Goal: Transaction & Acquisition: Purchase product/service

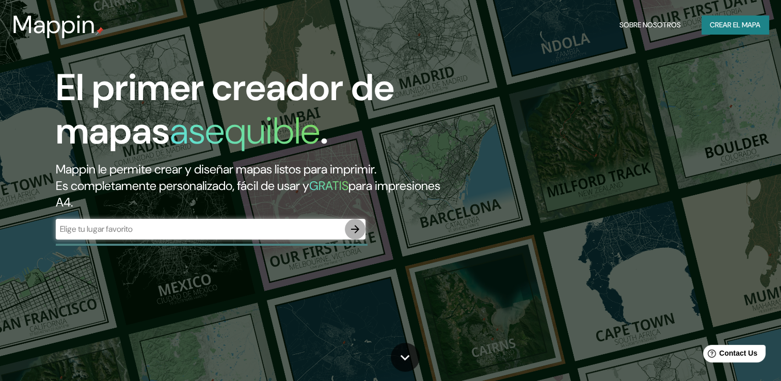
click at [349, 235] on icon "button" at bounding box center [355, 229] width 12 height 12
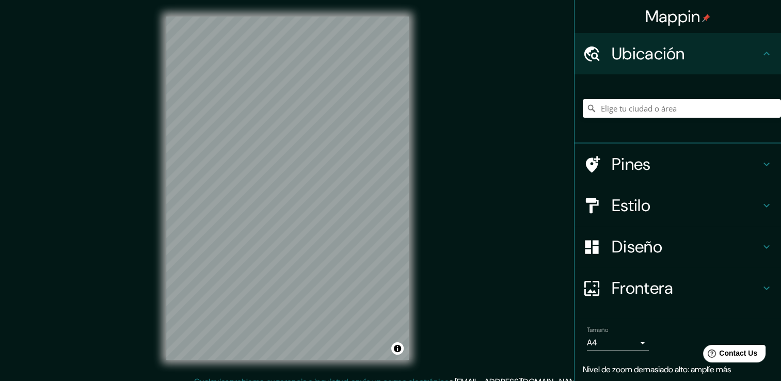
click at [781, 121] on html "Mappin Ubicación Pines Estilo Diseño Frontera Elige un borde. Sugerencia : pued…" at bounding box center [390, 190] width 781 height 381
click at [531, 85] on div "Mappin Ubicación Pines Estilo Diseño Frontera Elige un borde. Sugerencia : pued…" at bounding box center [390, 196] width 781 height 392
click at [616, 92] on div "Mappin Ubicación Pines Estilo Diseño Frontera Elige un borde. Sugerencia : pued…" at bounding box center [390, 196] width 781 height 392
click at [659, 77] on div "Mappin Ubicación Pines Estilo Diseño Frontera Elige un borde. Sugerencia : pued…" at bounding box center [390, 196] width 781 height 392
click at [764, 0] on html "Mappin Ubicación Pines Estilo Diseño Frontera Elige un borde. Sugerencia : pued…" at bounding box center [390, 190] width 781 height 381
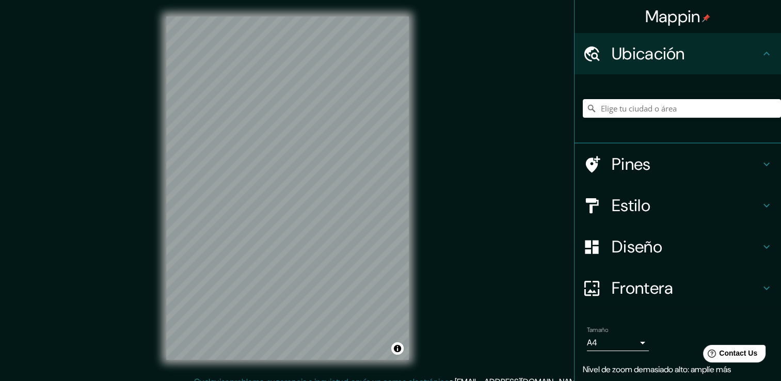
click at [425, 318] on div "© Mapbox © OpenStreetMap Improve this map" at bounding box center [288, 188] width 276 height 376
click at [422, 195] on div "© Mapbox © OpenStreetMap Improve this map" at bounding box center [288, 188] width 276 height 376
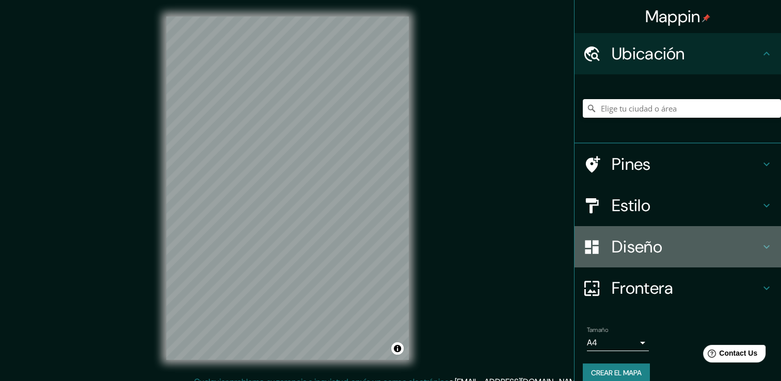
click at [636, 259] on div "Diseño" at bounding box center [678, 246] width 206 height 41
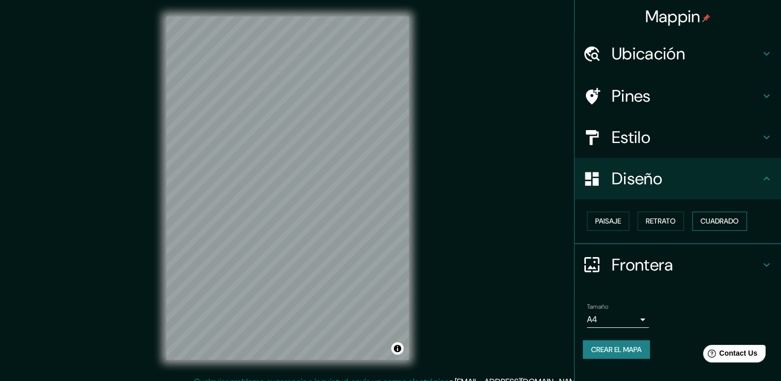
click at [705, 220] on font "Cuadrado" at bounding box center [719, 221] width 38 height 13
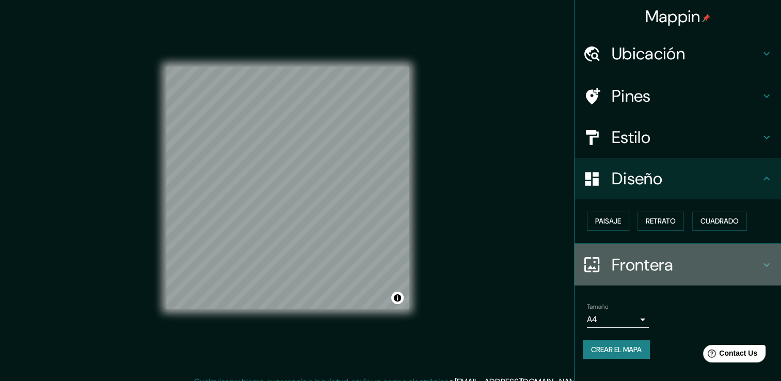
click at [642, 267] on h4 "Frontera" at bounding box center [686, 264] width 149 height 21
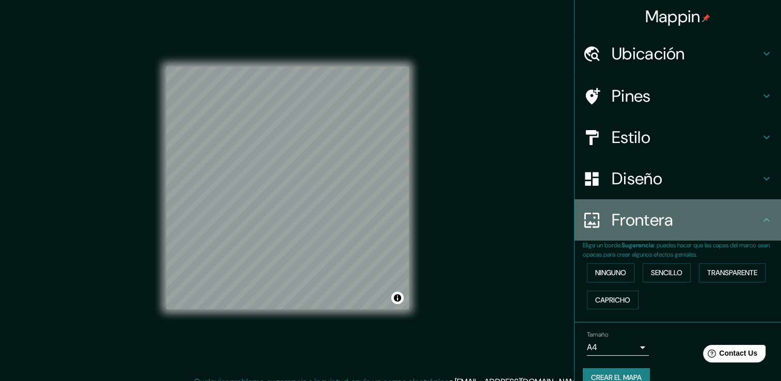
click at [649, 217] on h4 "Frontera" at bounding box center [686, 220] width 149 height 21
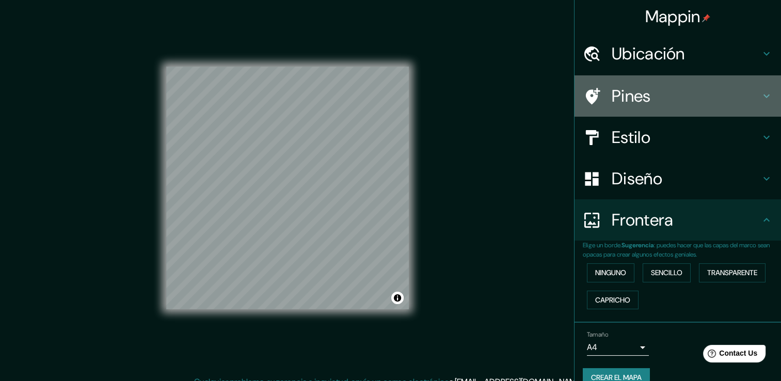
click at [660, 110] on div "Pines" at bounding box center [678, 95] width 206 height 41
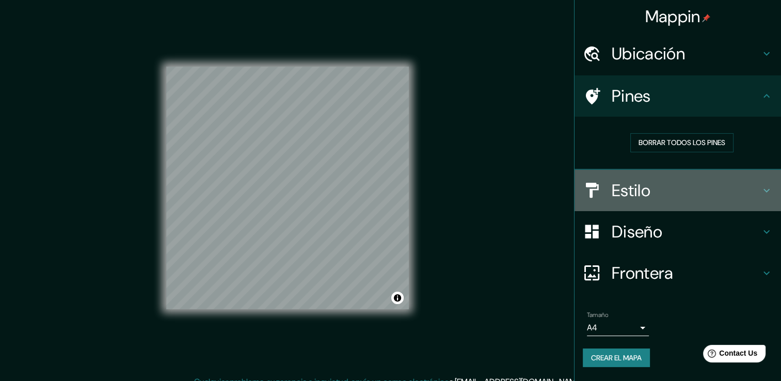
click at [657, 189] on h4 "Estilo" at bounding box center [686, 190] width 149 height 21
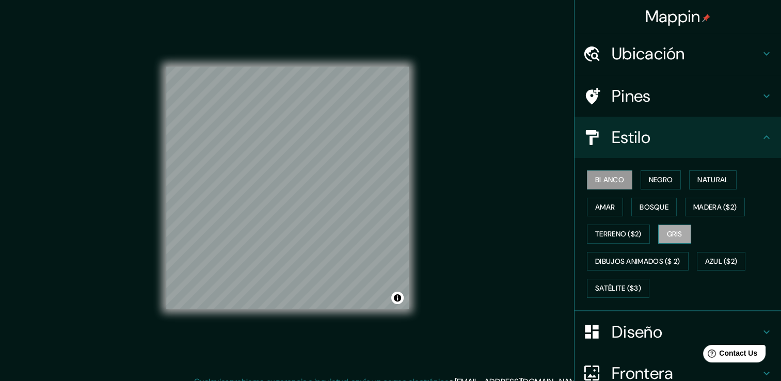
click at [667, 232] on font "Gris" at bounding box center [674, 234] width 15 height 13
drag, startPoint x: 443, startPoint y: 253, endPoint x: 431, endPoint y: 265, distance: 17.2
click at [431, 265] on div "Mappin Ubicación Pines Estilo Blanco Negro Natural Amar Bosque Madera ($2) Terr…" at bounding box center [390, 196] width 781 height 392
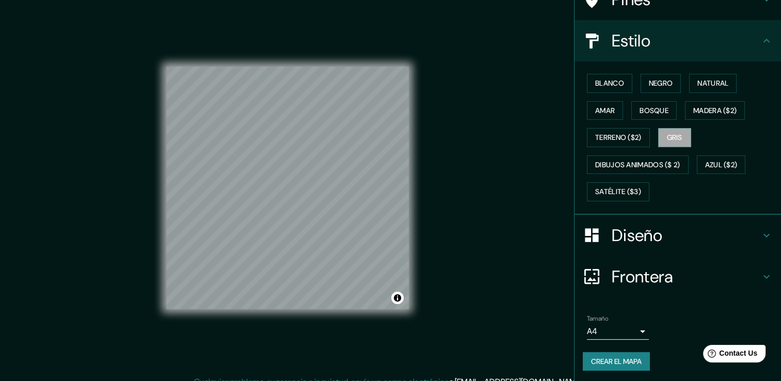
click at [621, 330] on body "Mappin Ubicación Pines Estilo Blanco Negro Natural Amar Bosque Madera ($2) Terr…" at bounding box center [390, 190] width 781 height 381
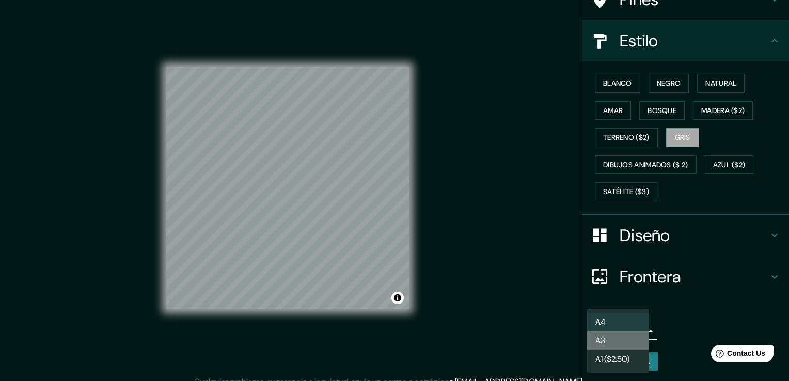
click at [615, 337] on li "A3" at bounding box center [618, 340] width 62 height 19
type input "a4"
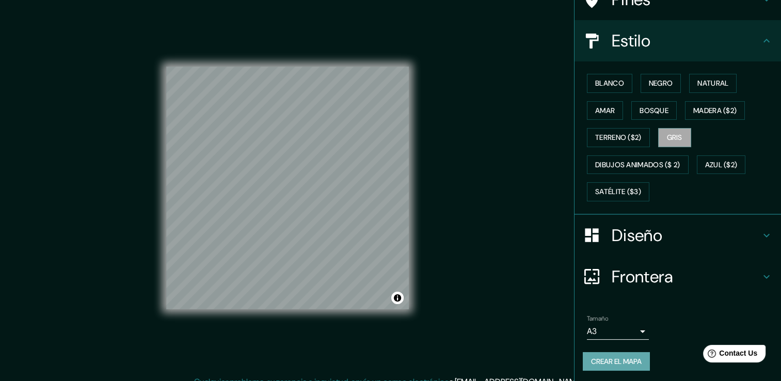
click at [611, 352] on button "Crear el mapa" at bounding box center [616, 361] width 67 height 19
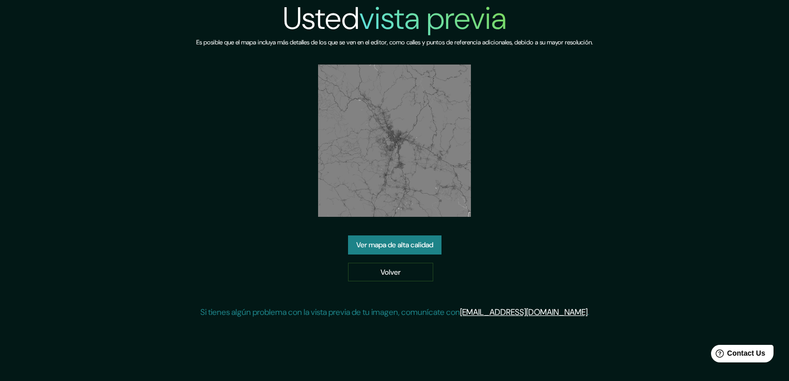
click at [419, 242] on link "Ver mapa de alta calidad" at bounding box center [394, 244] width 93 height 19
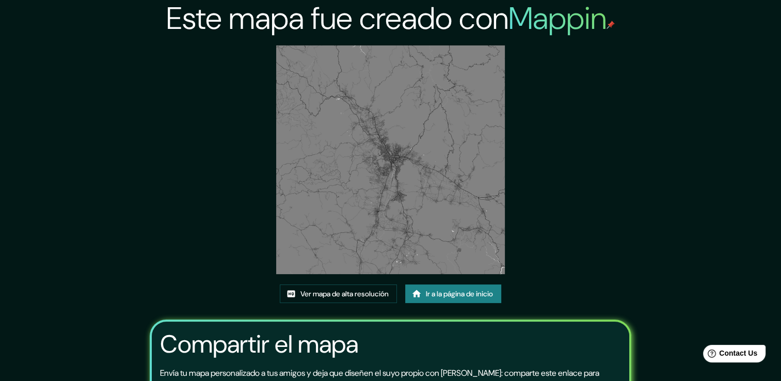
click at [396, 163] on img at bounding box center [390, 159] width 229 height 229
